Goal: Information Seeking & Learning: Learn about a topic

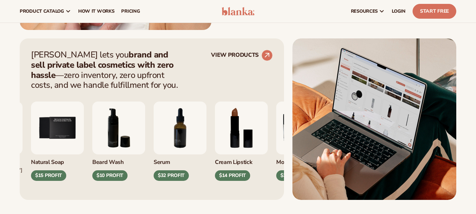
scroll to position [249, 0]
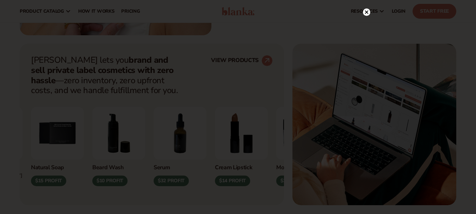
click at [366, 11] on circle at bounding box center [366, 11] width 7 height 7
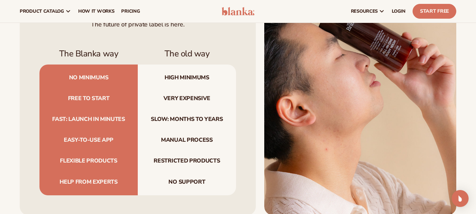
scroll to position [0, 0]
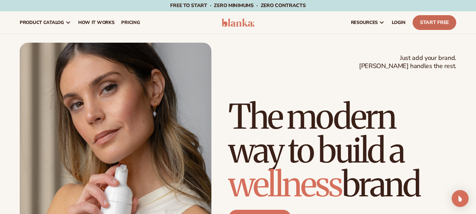
click at [444, 24] on link "Start Free" at bounding box center [434, 22] width 44 height 15
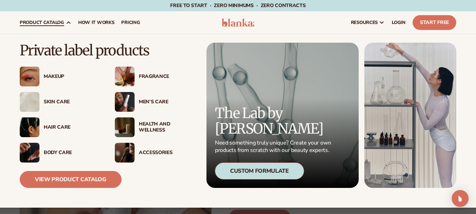
click at [59, 96] on div "Skin Care" at bounding box center [60, 102] width 81 height 20
click at [61, 100] on div "Skin Care" at bounding box center [72, 102] width 57 height 6
click at [25, 105] on img at bounding box center [30, 102] width 20 height 20
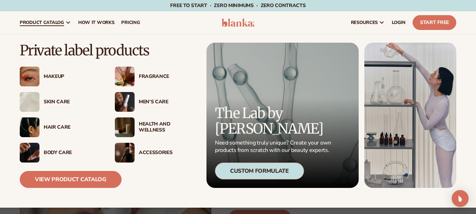
click at [25, 105] on img at bounding box center [30, 102] width 20 height 20
click at [83, 177] on img at bounding box center [116, 163] width 192 height 241
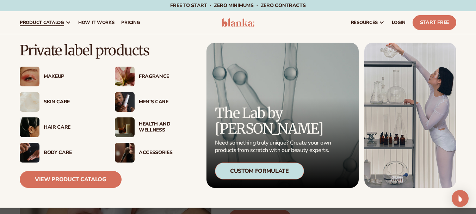
click at [83, 177] on img at bounding box center [116, 163] width 192 height 241
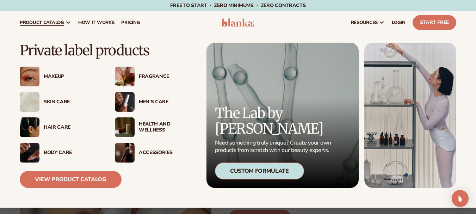
click at [83, 177] on img at bounding box center [116, 163] width 192 height 241
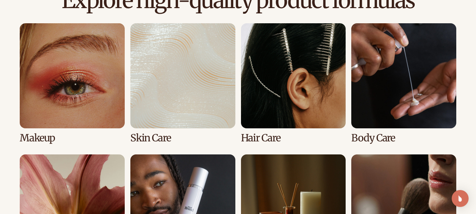
scroll to position [507, 0]
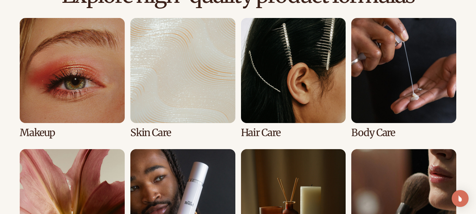
click at [167, 99] on link "2 / 8" at bounding box center [182, 78] width 105 height 120
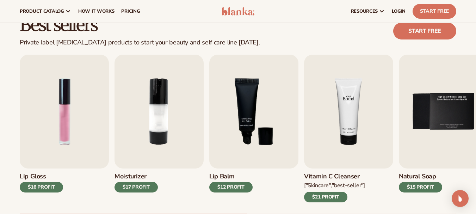
scroll to position [4, 0]
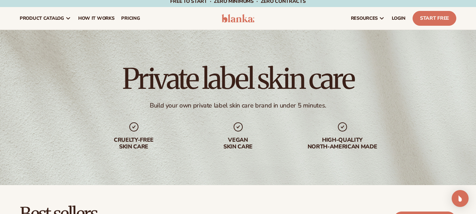
drag, startPoint x: 475, startPoint y: 24, endPoint x: 475, endPoint y: 17, distance: 7.1
click at [475, 17] on header "Cart product catalog The Lab by Blanka" at bounding box center [238, 18] width 476 height 23
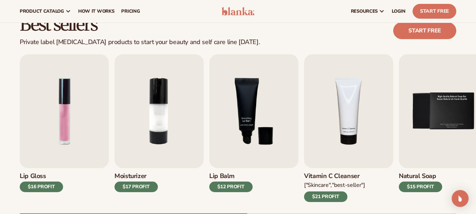
scroll to position [190, 0]
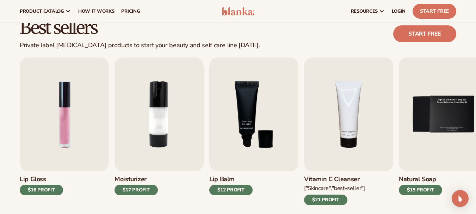
click at [47, 180] on h3 "Lip Gloss" at bounding box center [41, 179] width 43 height 8
click at [56, 147] on img "1 / 9" at bounding box center [64, 114] width 89 height 114
click at [83, 92] on img "1 / 9" at bounding box center [64, 114] width 89 height 114
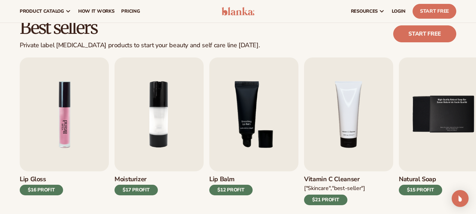
click at [41, 139] on img "1 / 9" at bounding box center [64, 114] width 89 height 114
click at [88, 184] on div "Lip Gloss $16 PROFIT" at bounding box center [64, 188] width 89 height 34
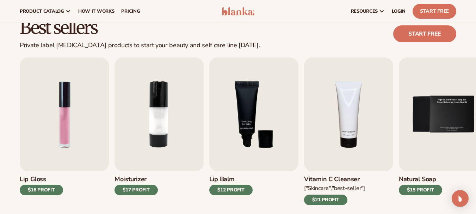
click at [34, 185] on div "$16 PROFIT" at bounding box center [41, 189] width 43 height 11
